Goal: Transaction & Acquisition: Download file/media

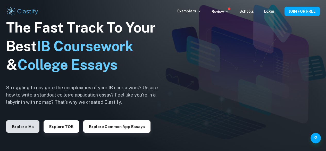
click at [17, 125] on button "Explore IAs" at bounding box center [22, 126] width 33 height 12
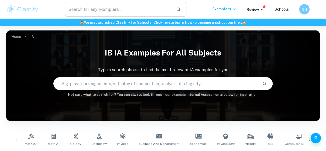
click at [78, 11] on input "text" at bounding box center [118, 9] width 107 height 14
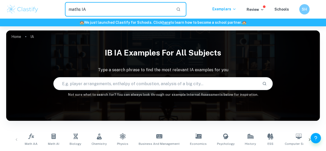
type input "maths IA"
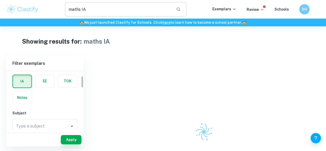
scroll to position [29, 0]
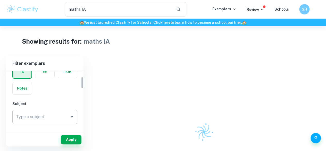
click at [20, 115] on div "Type a subject Type a subject" at bounding box center [44, 117] width 65 height 14
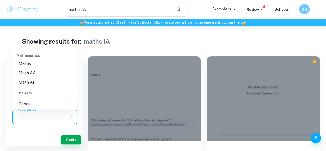
scroll to position [733, 0]
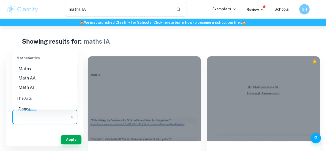
click at [25, 78] on li "Math AA" at bounding box center [44, 77] width 65 height 9
type input "Math AA"
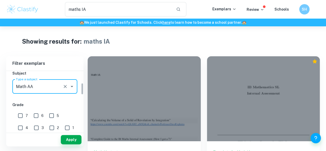
click at [19, 116] on input "7" at bounding box center [20, 115] width 10 height 10
checkbox input "true"
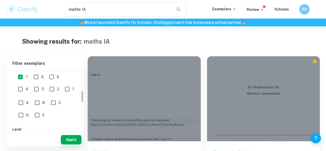
click at [21, 105] on input "A" at bounding box center [21, 102] width 10 height 10
checkbox input "true"
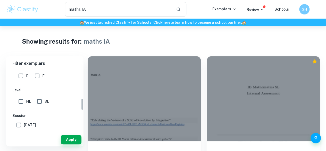
click at [25, 100] on input "HL" at bounding box center [21, 101] width 10 height 10
checkbox input "true"
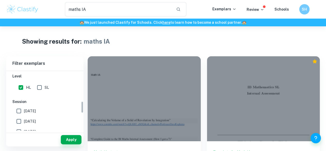
scroll to position [156, 0]
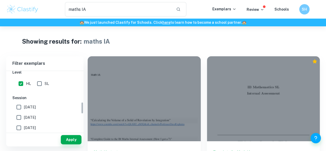
click at [17, 103] on input "May 2026" at bounding box center [19, 107] width 10 height 10
checkbox input "true"
click at [18, 115] on input "[DATE]" at bounding box center [19, 117] width 10 height 10
checkbox input "true"
click at [69, 140] on button "Apply" at bounding box center [71, 139] width 21 height 9
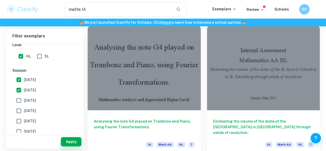
scroll to position [32, 0]
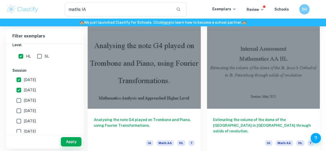
click at [16, 81] on input "May 2026" at bounding box center [19, 80] width 10 height 10
checkbox input "false"
click at [19, 91] on input "[DATE]" at bounding box center [19, 90] width 10 height 10
checkbox input "false"
click at [17, 79] on input "May 2026" at bounding box center [19, 80] width 10 height 10
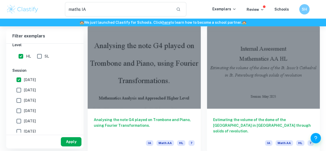
click at [70, 140] on button "Apply" at bounding box center [71, 141] width 21 height 9
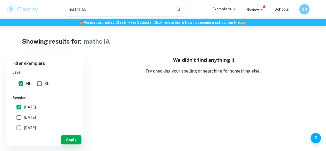
click at [17, 104] on input "May 2026" at bounding box center [19, 107] width 10 height 10
checkbox input "false"
click at [19, 114] on input "[DATE]" at bounding box center [19, 117] width 10 height 10
checkbox input "true"
click at [65, 137] on button "Apply" at bounding box center [71, 139] width 21 height 9
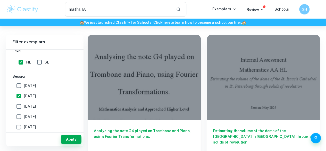
scroll to position [21, 0]
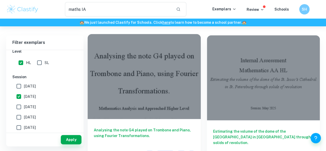
click at [142, 79] on div at bounding box center [144, 76] width 113 height 85
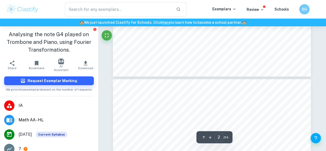
type input "3"
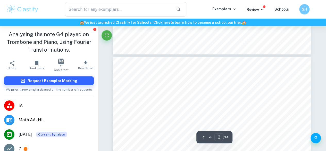
type input "maths IA"
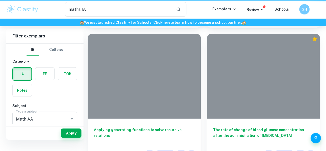
scroll to position [21, 0]
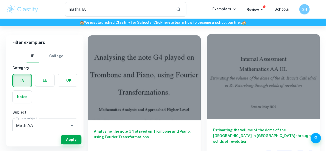
click at [224, 80] on div at bounding box center [263, 76] width 113 height 85
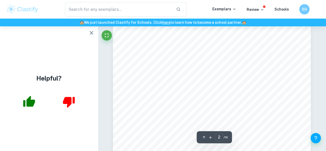
scroll to position [330, 0]
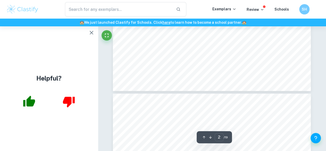
type input "3"
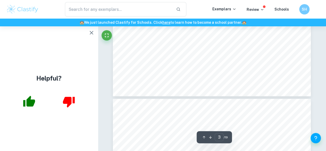
type input "maths IA"
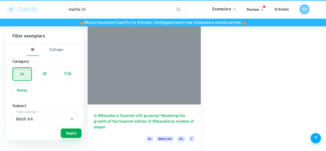
scroll to position [21, 0]
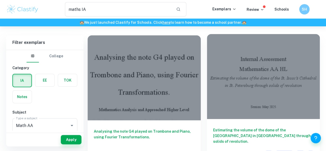
click at [228, 61] on div at bounding box center [263, 76] width 113 height 85
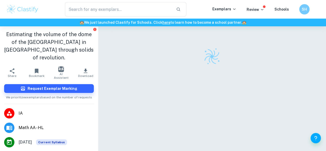
scroll to position [26, 0]
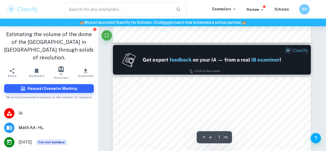
type input "2"
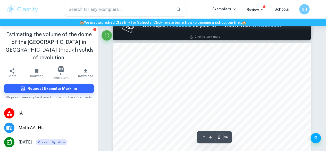
type input "maths IA"
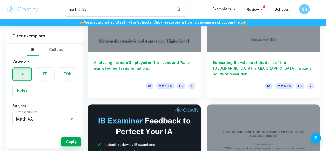
scroll to position [109, 0]
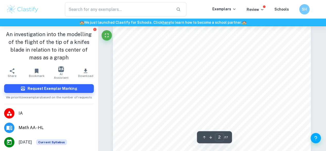
scroll to position [320, 0]
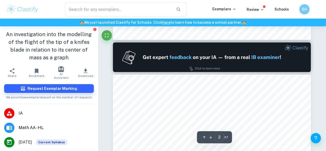
type input "1"
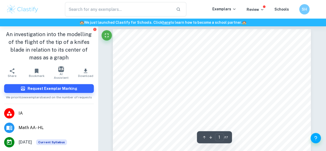
scroll to position [0, 0]
type input "maths IA"
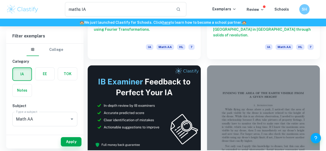
scroll to position [133, 0]
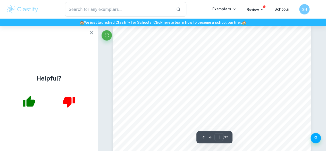
scroll to position [9, 0]
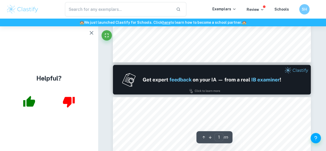
type input "2"
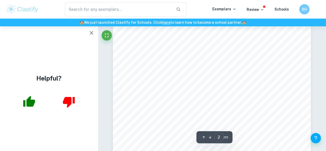
scroll to position [339, 0]
click at [167, 61] on div "1 1. Introduction Like every other person, I did not believe that one could onl…" at bounding box center [212, 147] width 198 height 280
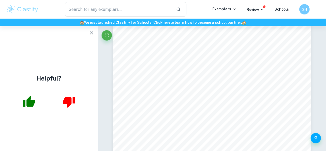
click at [92, 32] on icon "button" at bounding box center [92, 33] width 4 height 4
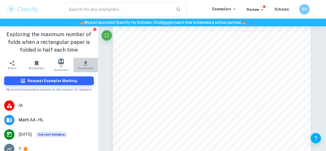
click at [85, 61] on icon "button" at bounding box center [86, 63] width 6 height 6
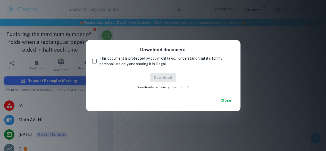
click at [96, 60] on input "This document is protected by copyright laws. I understand that it's for my per…" at bounding box center [94, 61] width 10 height 10
checkbox input "true"
click at [165, 78] on button "Download" at bounding box center [163, 77] width 27 height 9
